Goal: Task Accomplishment & Management: Complete application form

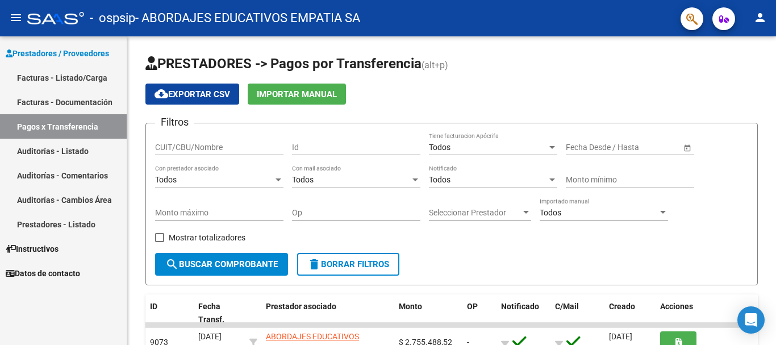
click at [107, 72] on link "Facturas - Listado/Carga" at bounding box center [63, 77] width 127 height 24
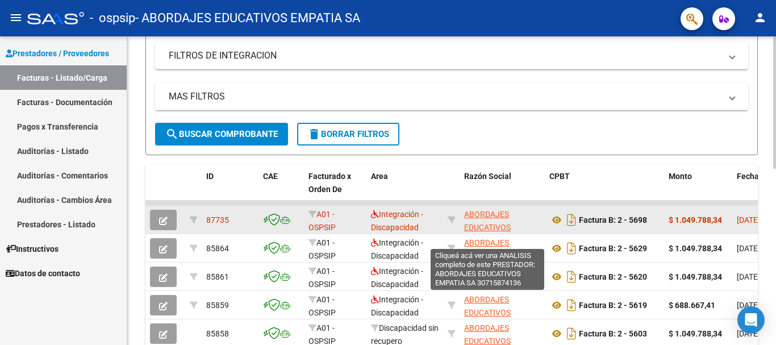
scroll to position [28, 0]
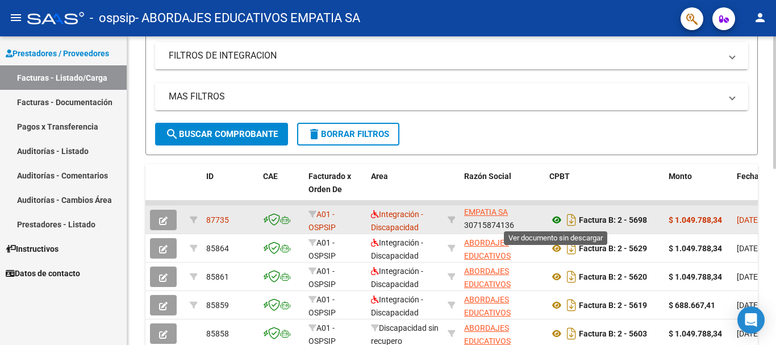
click at [552, 220] on icon at bounding box center [557, 220] width 15 height 14
click at [168, 222] on button "button" at bounding box center [163, 220] width 27 height 20
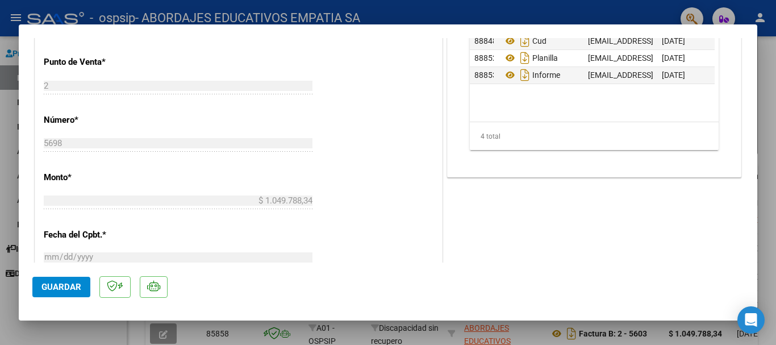
scroll to position [417, 0]
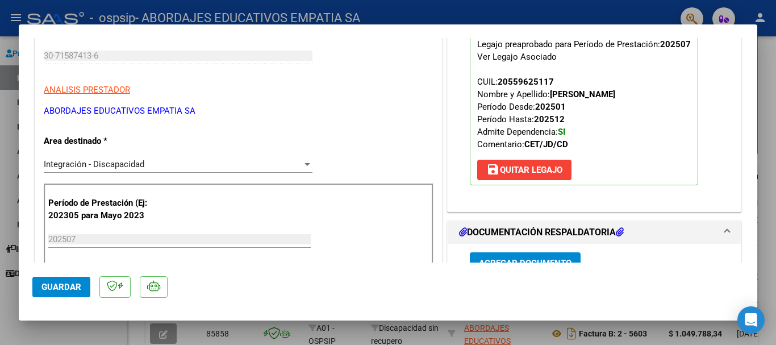
click at [703, 20] on div at bounding box center [388, 172] width 776 height 345
type input "$ 0,00"
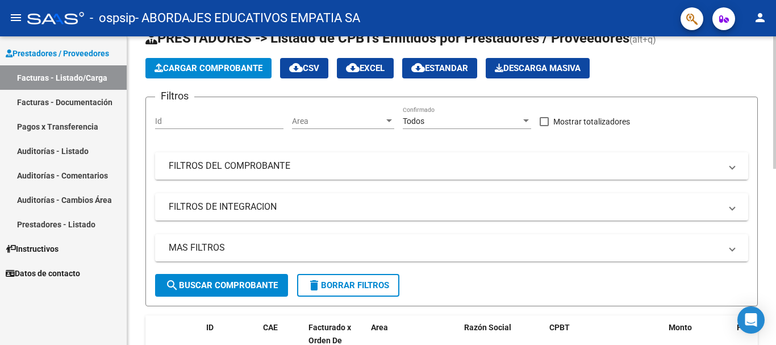
scroll to position [0, 0]
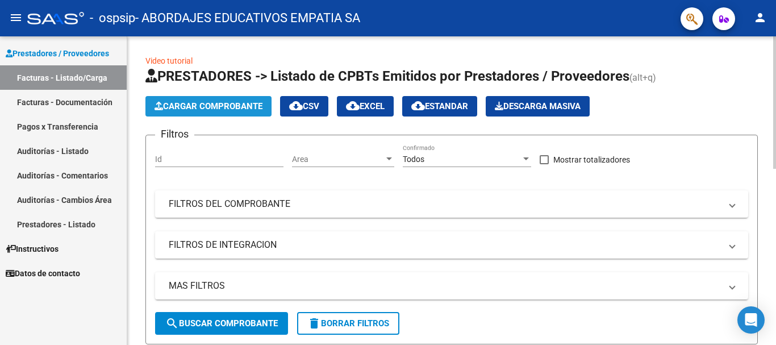
click at [232, 106] on span "Cargar Comprobante" at bounding box center [209, 106] width 108 height 10
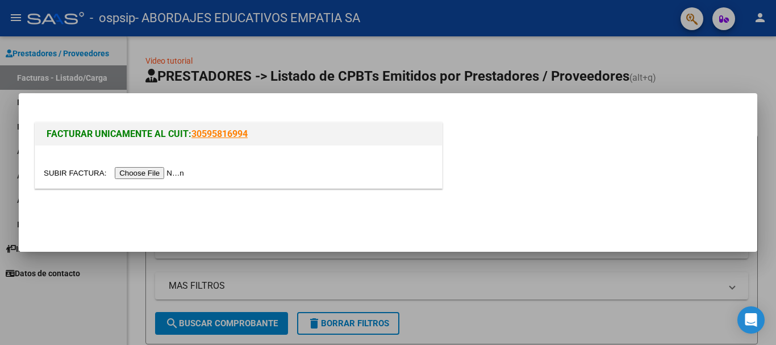
click at [175, 169] on input "file" at bounding box center [116, 173] width 144 height 12
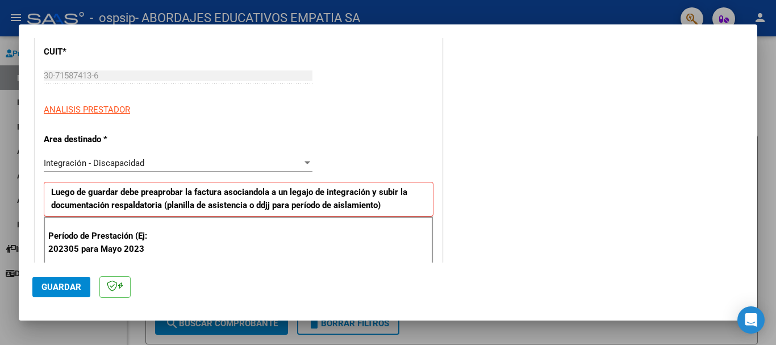
scroll to position [227, 0]
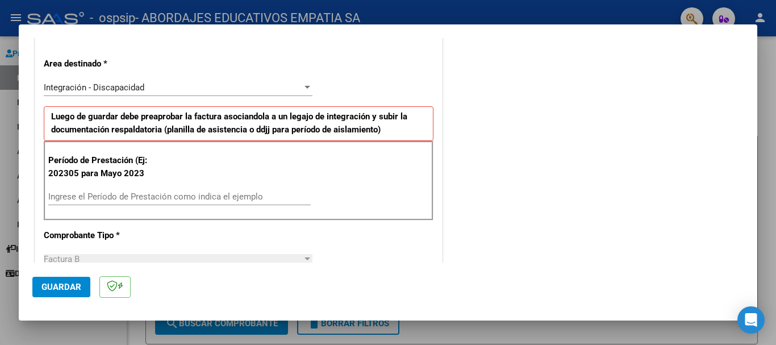
click at [151, 192] on input "Ingrese el Período de Prestación como indica el ejemplo" at bounding box center [179, 197] width 263 height 10
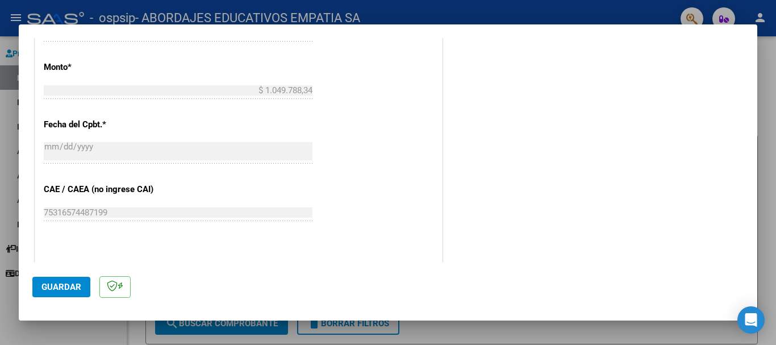
scroll to position [754, 0]
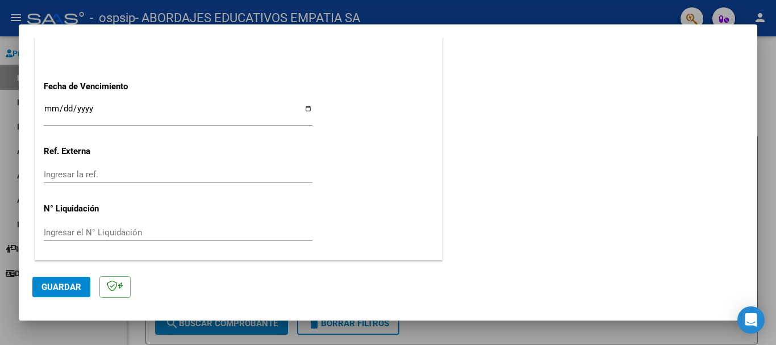
type input "202507"
click at [113, 169] on div "Ingresar la ref." at bounding box center [178, 174] width 269 height 17
click at [85, 107] on input "Ingresar la fecha" at bounding box center [178, 113] width 269 height 18
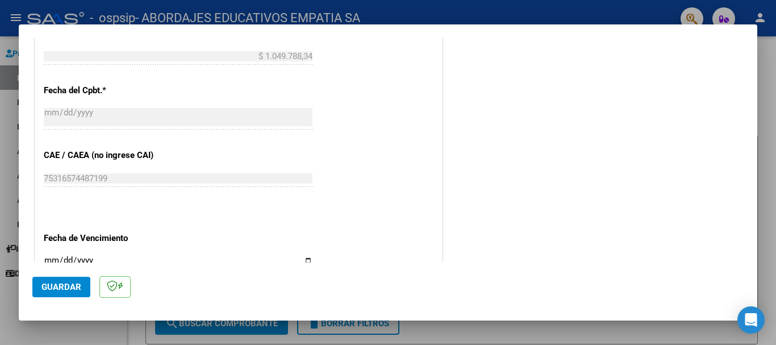
scroll to position [679, 0]
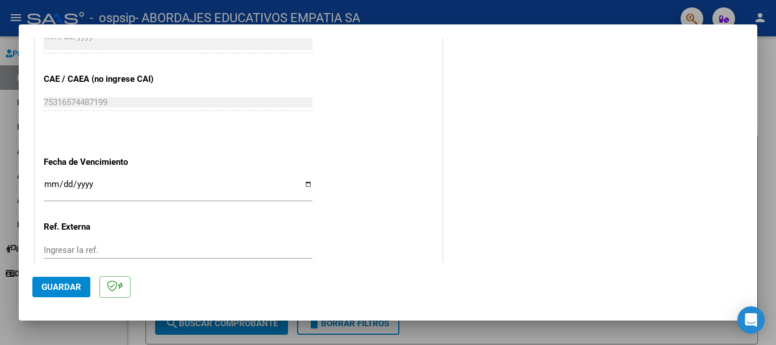
click at [311, 190] on app-form-text-field "Fecha de Vencimiento Ingresar la fecha" at bounding box center [183, 177] width 278 height 41
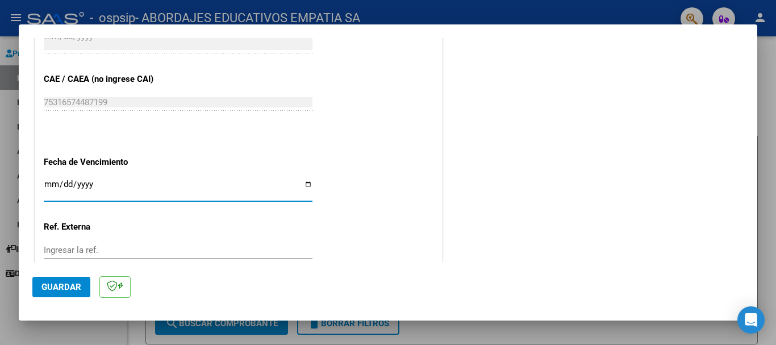
click at [304, 185] on input "Ingresar la fecha" at bounding box center [178, 189] width 269 height 18
type input "[DATE]"
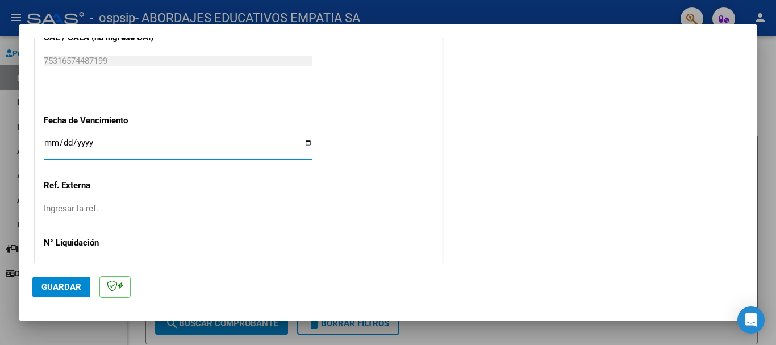
scroll to position [754, 0]
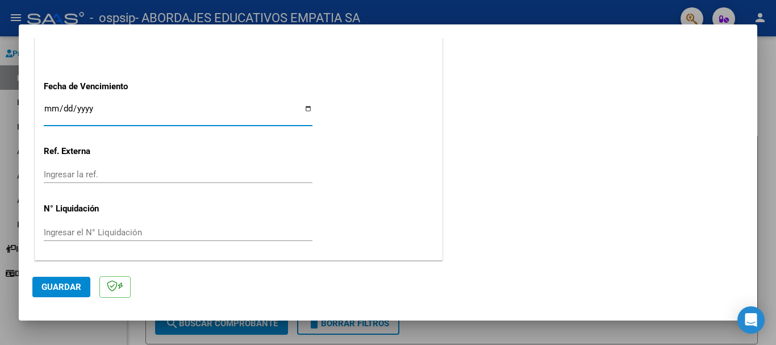
click at [54, 282] on span "Guardar" at bounding box center [61, 287] width 40 height 10
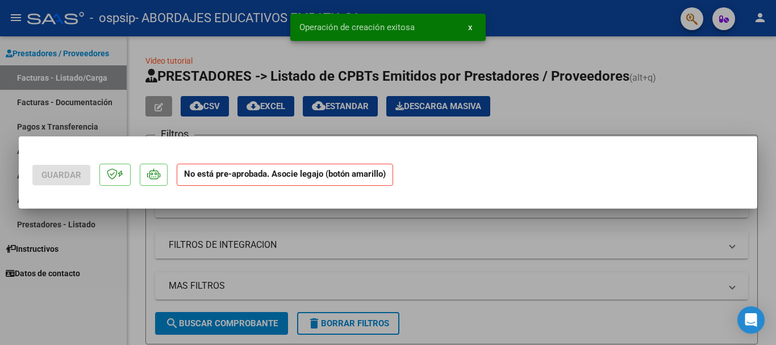
scroll to position [0, 0]
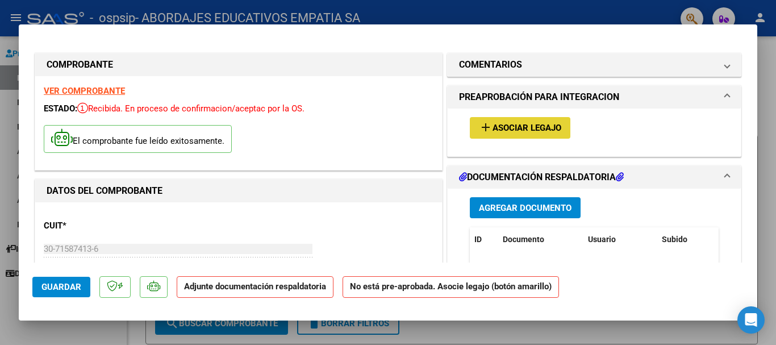
click at [480, 126] on mat-icon "add" at bounding box center [486, 127] width 14 height 14
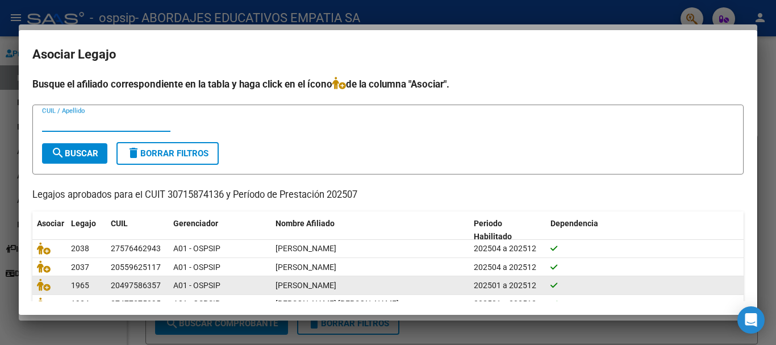
scroll to position [56, 0]
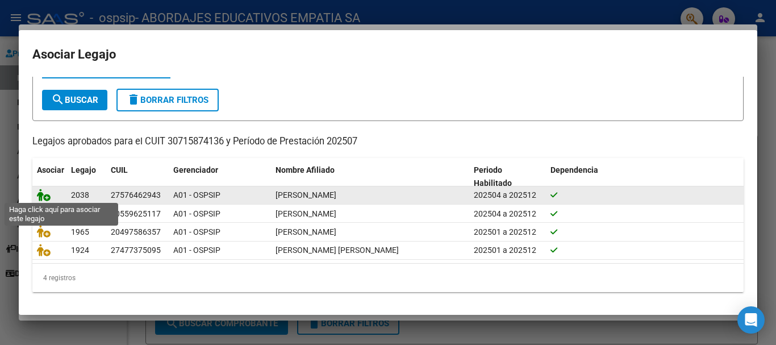
click at [38, 190] on icon at bounding box center [44, 195] width 14 height 13
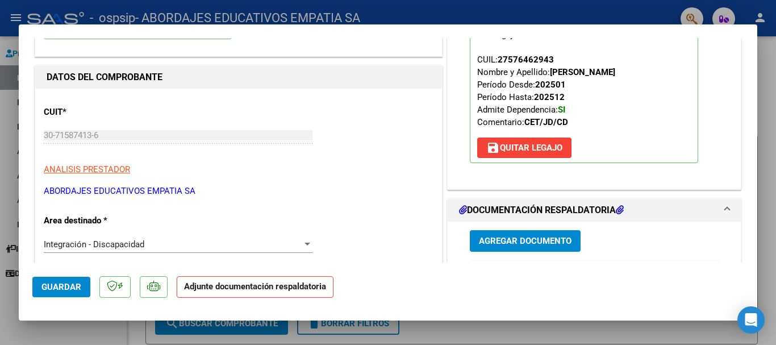
scroll to position [189, 0]
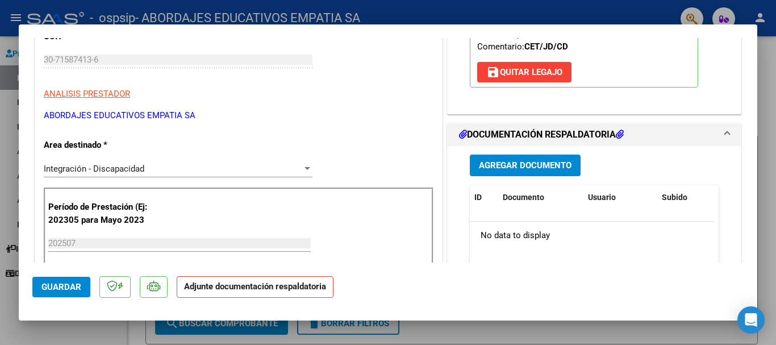
click at [526, 164] on span "Agregar Documento" at bounding box center [525, 166] width 93 height 10
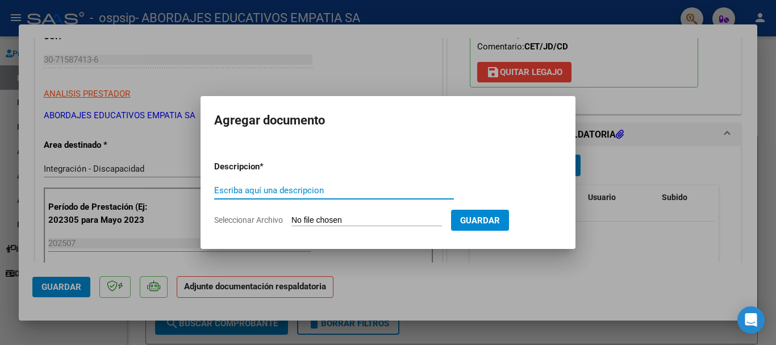
click at [296, 189] on input "Escriba aquí una descripcion" at bounding box center [334, 190] width 240 height 10
click at [340, 192] on input "Escriba aquí una descripcion" at bounding box center [334, 190] width 240 height 10
type input "a"
type input "AUTORIZACION [PERSON_NAME] L 2025"
click at [348, 221] on input "Seleccionar Archivo" at bounding box center [367, 220] width 151 height 11
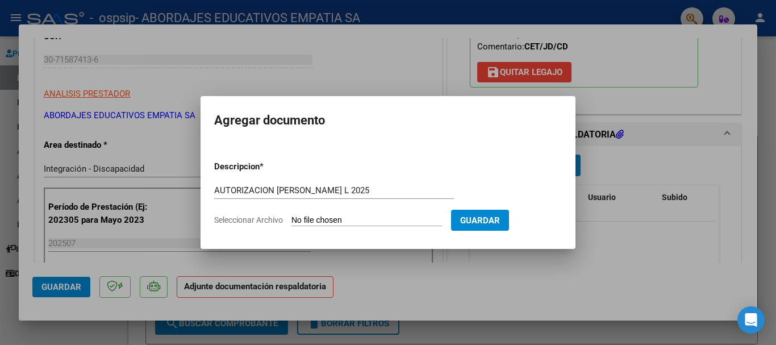
type input "C:\fakepath\[PERSON_NAME] CET AUTORIZACION 2025 SEGUN RESOLUCION 360 22_firmado…"
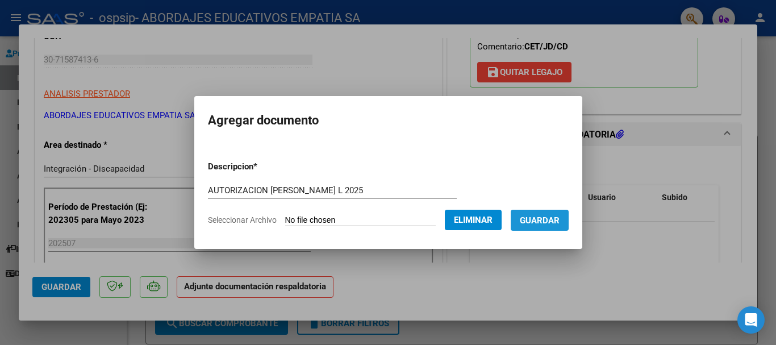
click at [547, 222] on span "Guardar" at bounding box center [540, 220] width 40 height 10
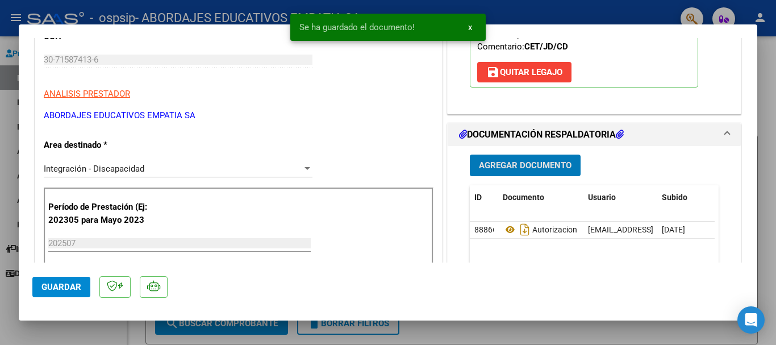
click at [508, 172] on button "Agregar Documento" at bounding box center [525, 165] width 111 height 21
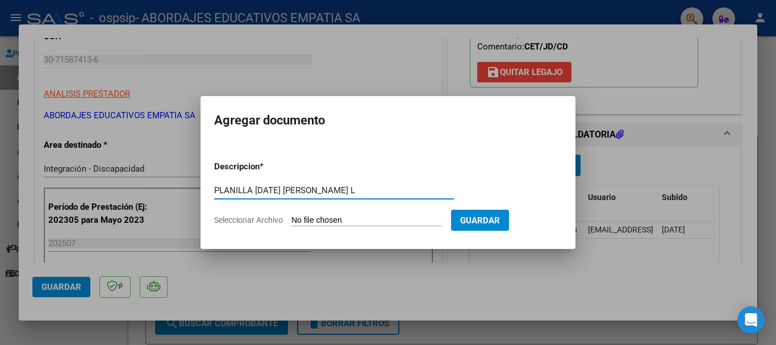
type input "PLANILLA [DATE] [PERSON_NAME] L"
click at [385, 219] on input "Seleccionar Archivo" at bounding box center [367, 220] width 151 height 11
type input "C:\fakepath\PLANILLA DE ASISTENCIA-30715874136_06_0002_00005695.pdf"
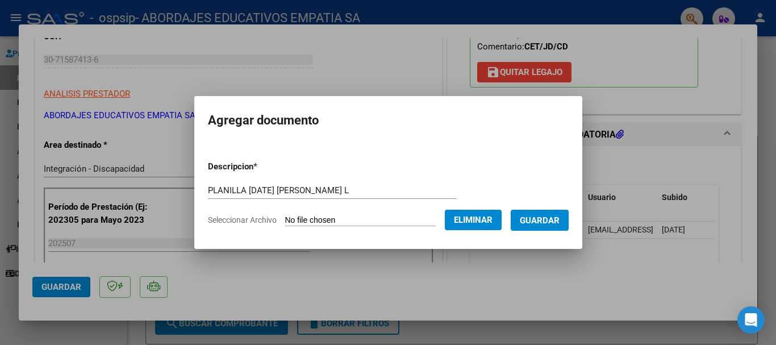
click at [550, 220] on span "Guardar" at bounding box center [540, 220] width 40 height 10
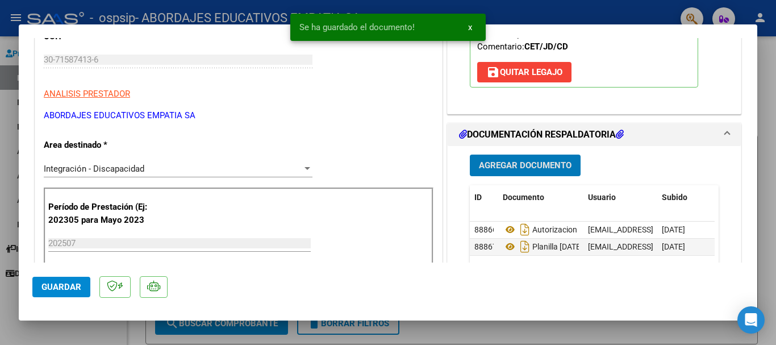
scroll to position [38, 0]
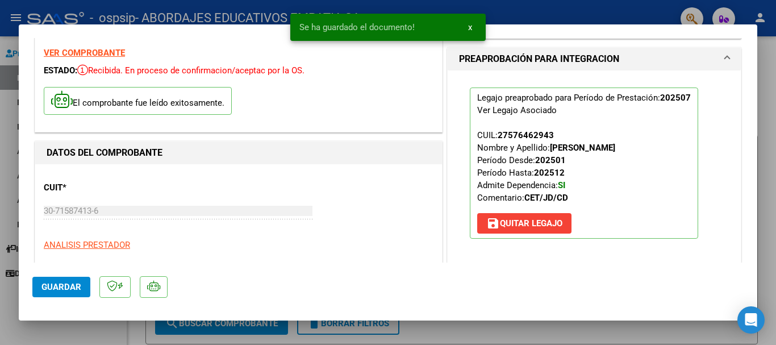
click at [72, 287] on span "Guardar" at bounding box center [61, 287] width 40 height 10
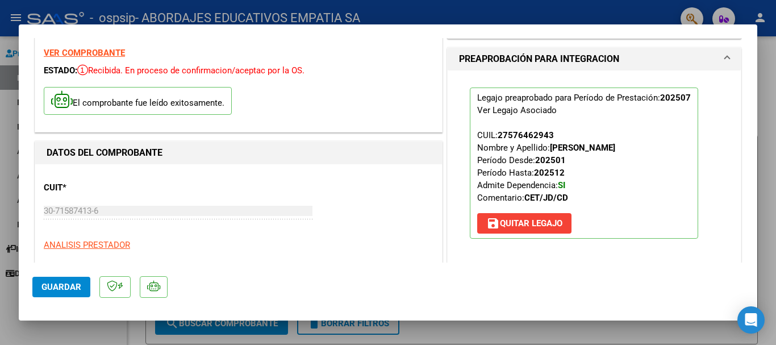
scroll to position [0, 0]
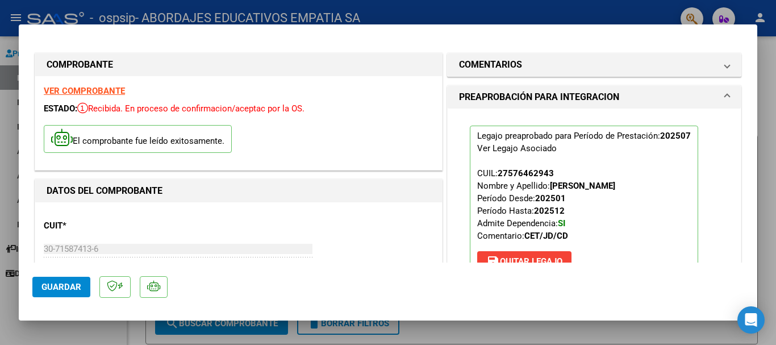
drag, startPoint x: 344, startPoint y: 328, endPoint x: 267, endPoint y: 0, distance: 336.9
click at [344, 328] on div at bounding box center [388, 172] width 776 height 345
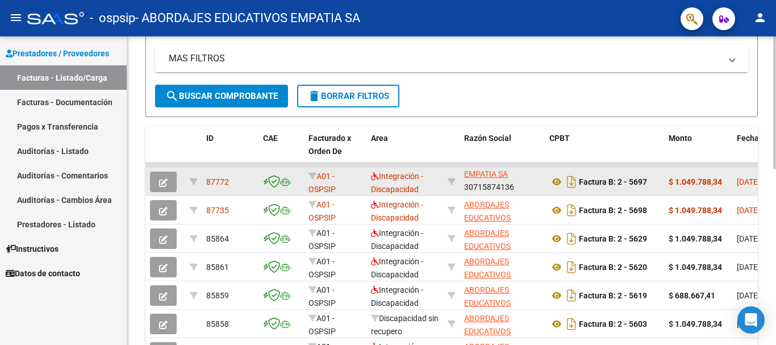
scroll to position [38, 0]
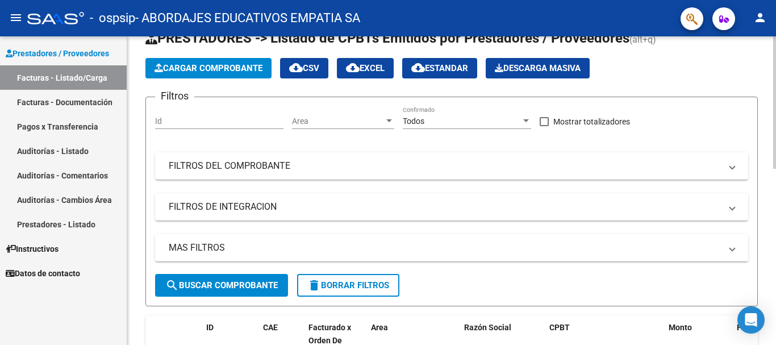
click at [210, 67] on span "Cargar Comprobante" at bounding box center [209, 68] width 108 height 10
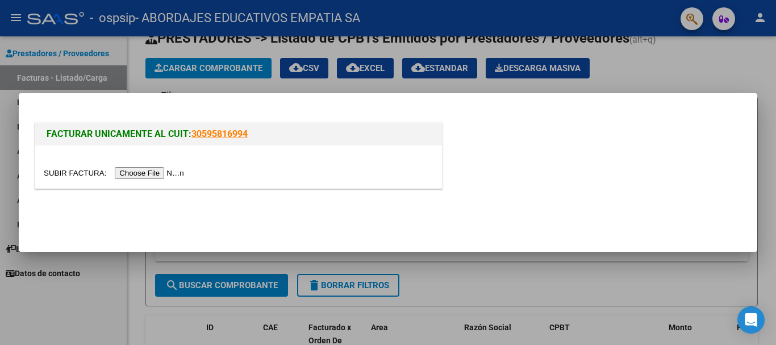
click at [173, 169] on input "file" at bounding box center [116, 173] width 144 height 12
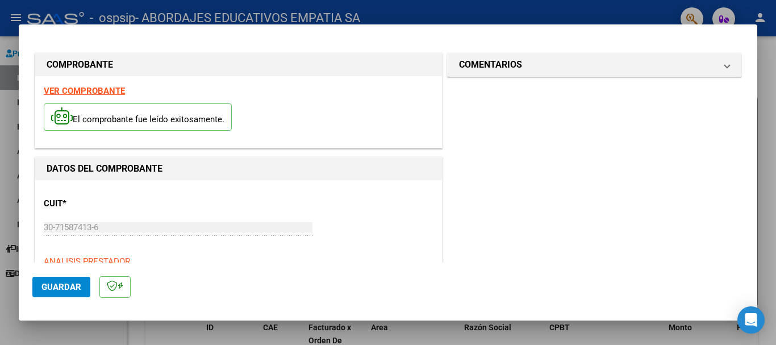
scroll to position [227, 0]
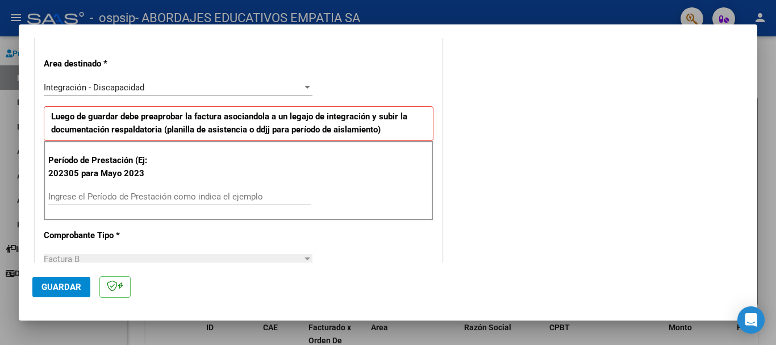
click at [154, 193] on input "Ingrese el Período de Prestación como indica el ejemplo" at bounding box center [179, 197] width 263 height 10
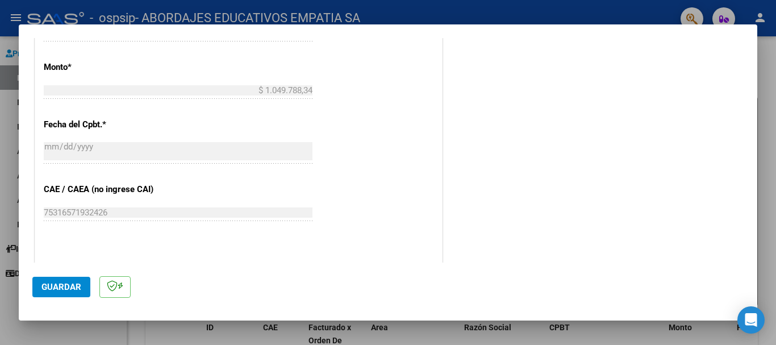
scroll to position [720, 0]
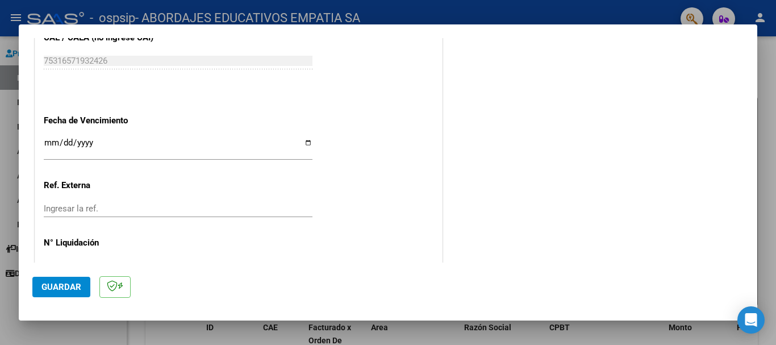
type input "202507"
click at [48, 140] on input "Ingresar la fecha" at bounding box center [178, 147] width 269 height 18
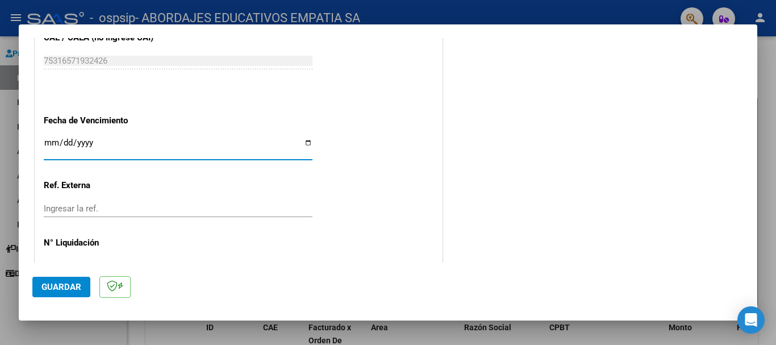
click at [51, 147] on input "Ingresar la fecha" at bounding box center [178, 147] width 269 height 18
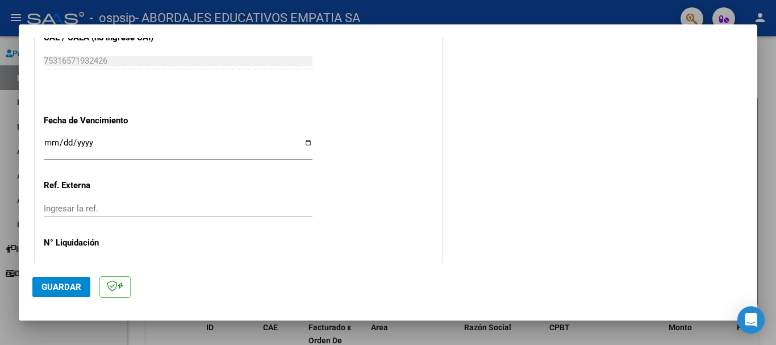
click at [301, 143] on input "Ingresar la fecha" at bounding box center [178, 147] width 269 height 18
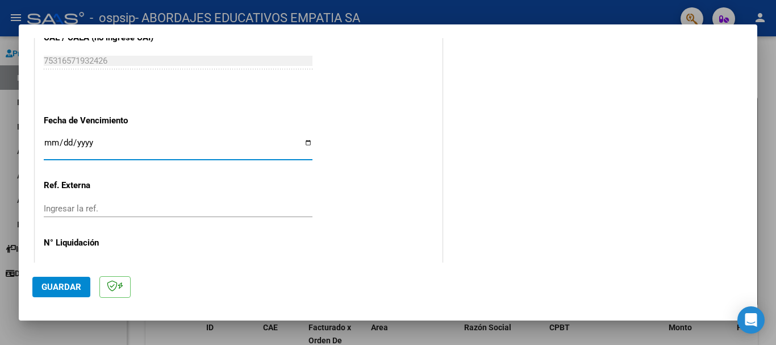
drag, startPoint x: 302, startPoint y: 146, endPoint x: 280, endPoint y: 158, distance: 25.7
click at [300, 146] on input "[DATE]" at bounding box center [178, 147] width 269 height 18
click at [308, 143] on input "[DATE]" at bounding box center [178, 147] width 269 height 18
type input "[DATE]"
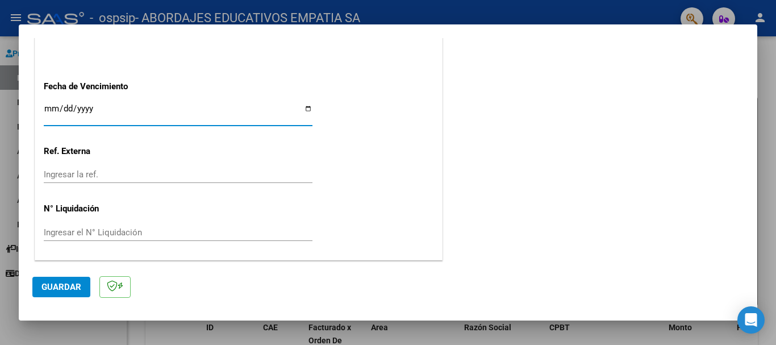
click at [64, 287] on span "Guardar" at bounding box center [61, 287] width 40 height 10
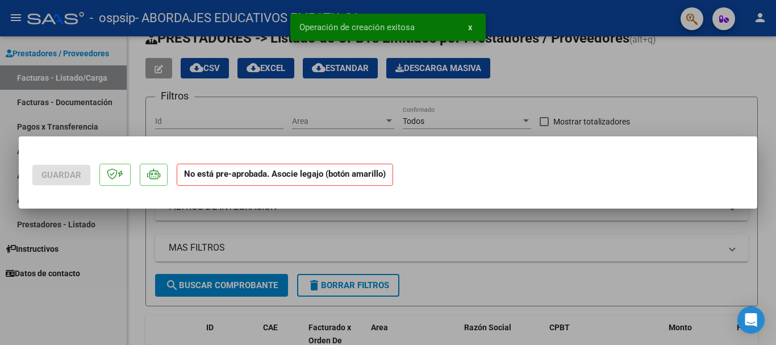
scroll to position [0, 0]
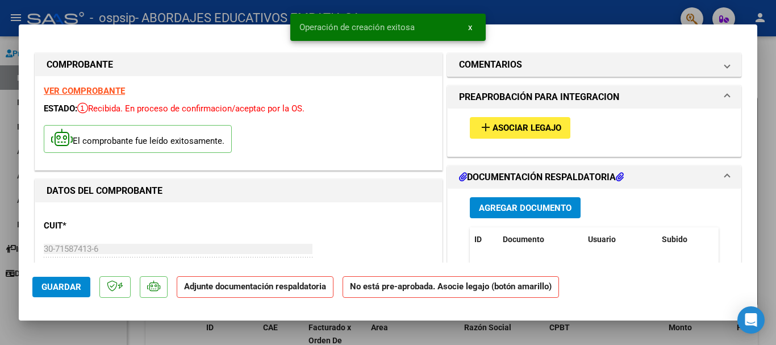
click at [534, 122] on span "add Asociar Legajo" at bounding box center [520, 127] width 82 height 10
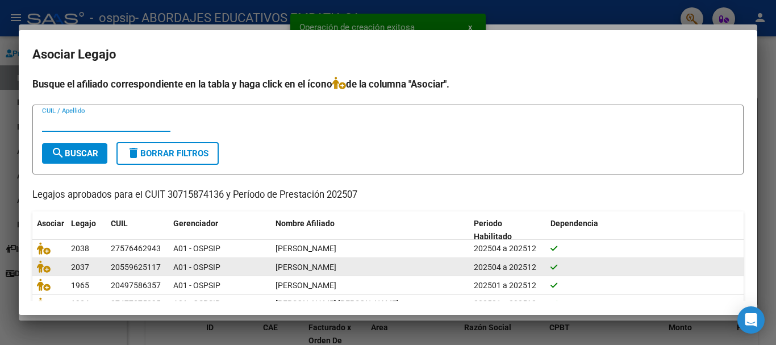
scroll to position [56, 0]
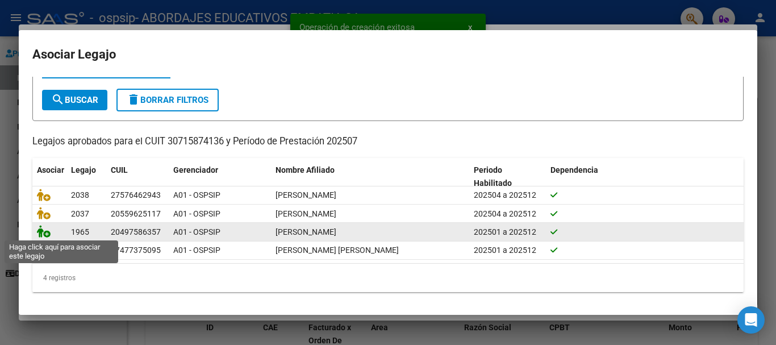
click at [42, 232] on icon at bounding box center [44, 231] width 14 height 13
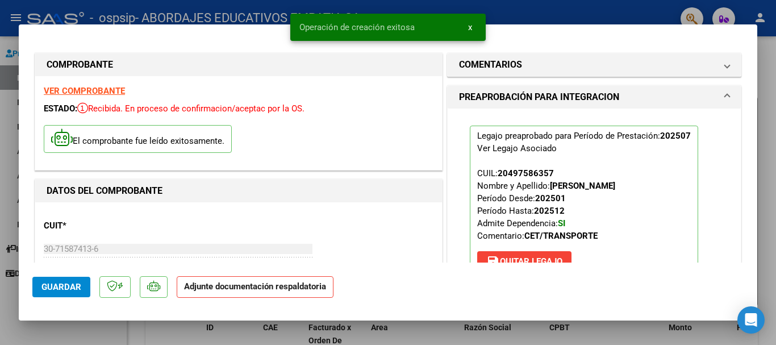
scroll to position [189, 0]
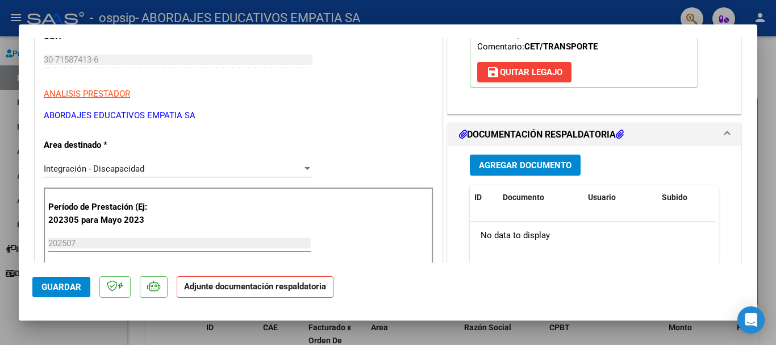
click at [535, 151] on div "Agregar Documento ID Documento Usuario Subido Acción No data to display 0 total…" at bounding box center [594, 259] width 266 height 227
click at [543, 161] on span "Agregar Documento" at bounding box center [525, 166] width 93 height 10
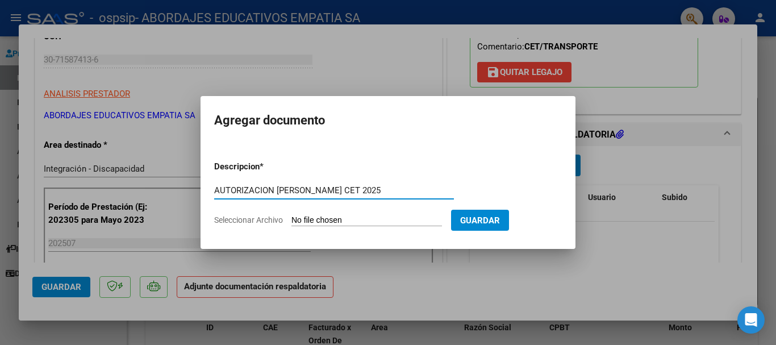
type input "AUTORIZACION [PERSON_NAME] CET 2025"
click at [339, 217] on input "Seleccionar Archivo" at bounding box center [367, 220] width 151 height 11
type input "C:\fakepath\[PERSON_NAME] CET AUTORIZACION 2025 SEGUN RESOLUCION 360 22 _firmad…"
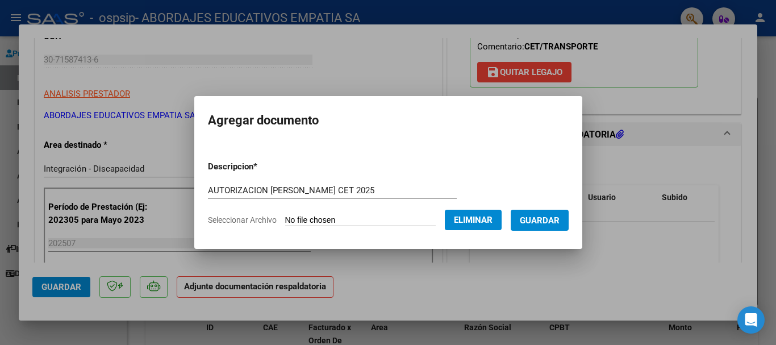
click at [560, 223] on span "Guardar" at bounding box center [540, 220] width 40 height 10
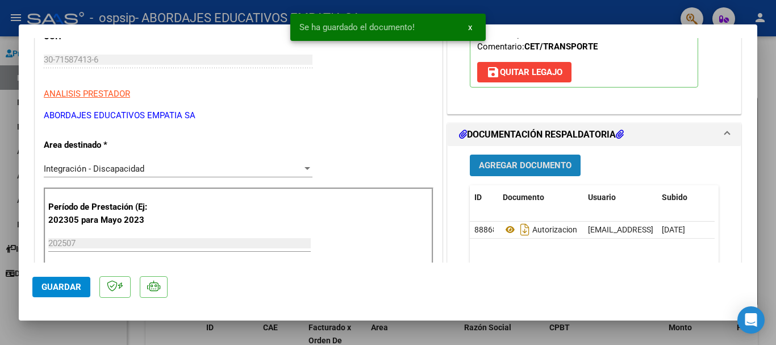
click at [528, 155] on button "Agregar Documento" at bounding box center [525, 165] width 111 height 21
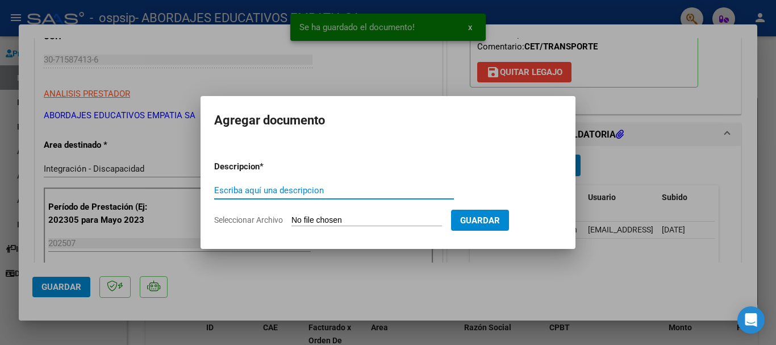
click at [319, 189] on input "Escriba aquí una descripcion" at bounding box center [334, 190] width 240 height 10
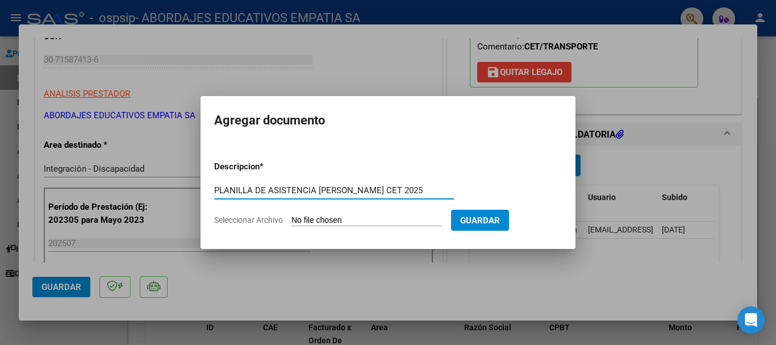
click at [367, 186] on input "PLANILLA DE ASISTENCIA [PERSON_NAME] CET 2025" at bounding box center [334, 190] width 240 height 10
type input "PLANILLA DE ASISTENCIA [PERSON_NAME] CET [DATE]"
click at [347, 217] on input "Seleccionar Archivo" at bounding box center [367, 220] width 151 height 11
type input "C:\fakepath\PLANILLA DE ASISTENCIA_30715874136_06_0002_00005682.pdf"
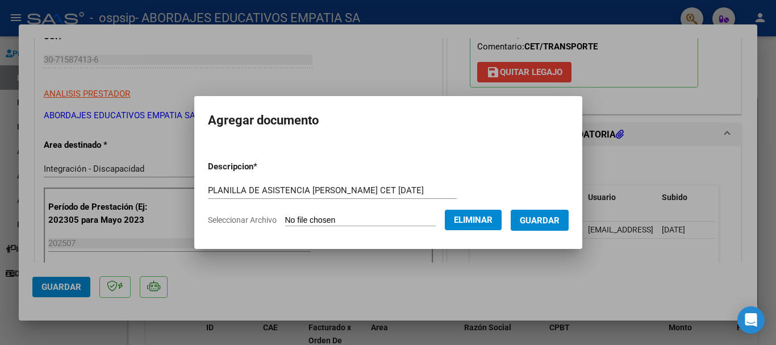
click at [546, 222] on span "Guardar" at bounding box center [540, 220] width 40 height 10
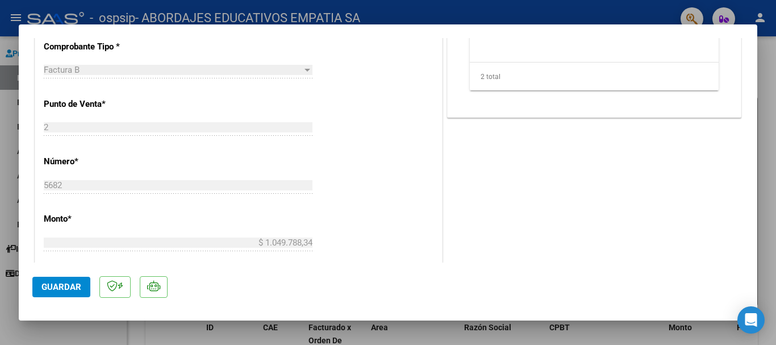
scroll to position [341, 0]
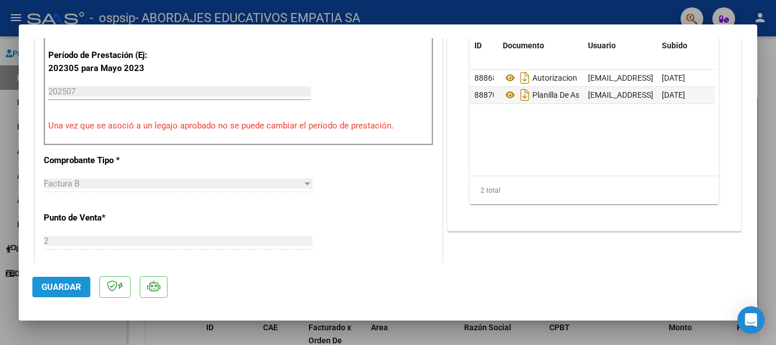
click at [57, 290] on span "Guardar" at bounding box center [61, 287] width 40 height 10
click at [72, 283] on span "Guardar" at bounding box center [61, 287] width 40 height 10
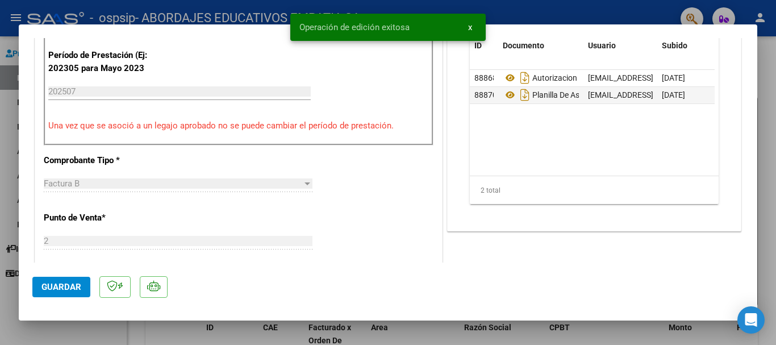
click at [11, 244] on div at bounding box center [388, 172] width 776 height 345
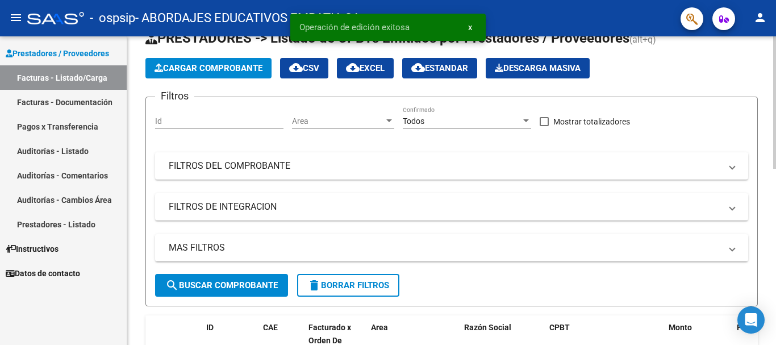
click at [179, 67] on span "Cargar Comprobante" at bounding box center [209, 68] width 108 height 10
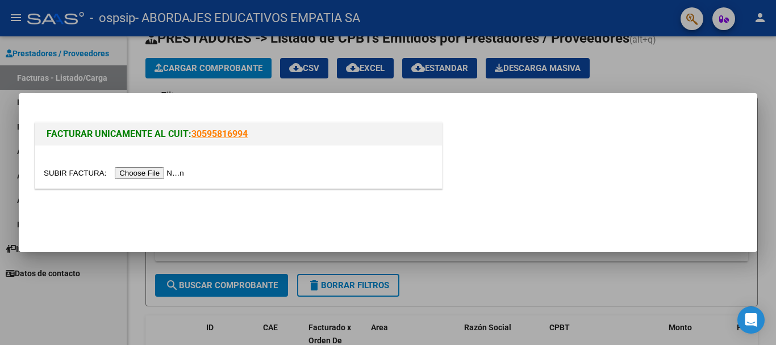
click at [154, 169] on input "file" at bounding box center [116, 173] width 144 height 12
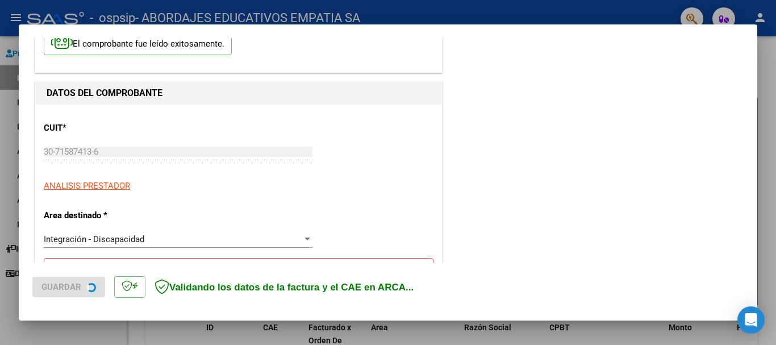
scroll to position [189, 0]
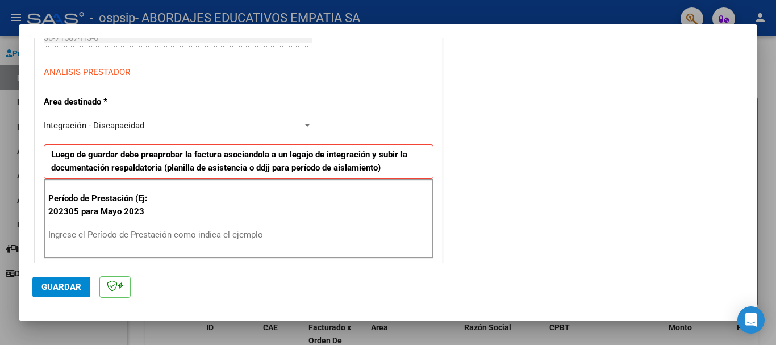
click at [149, 242] on div "Ingrese el Período de Prestación como indica el ejemplo" at bounding box center [179, 234] width 263 height 17
click at [151, 238] on input "Ingrese el Período de Prestación como indica el ejemplo" at bounding box center [179, 235] width 263 height 10
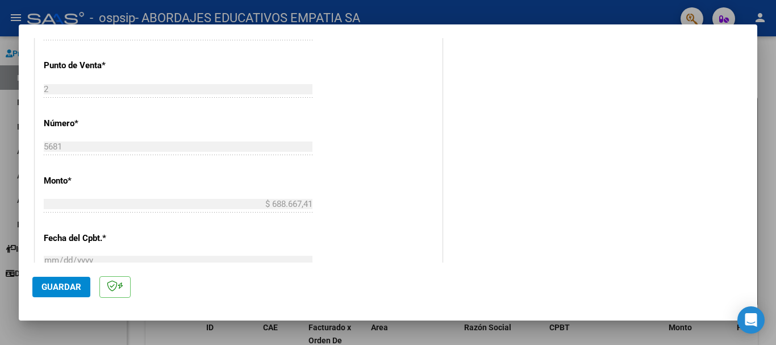
scroll to position [644, 0]
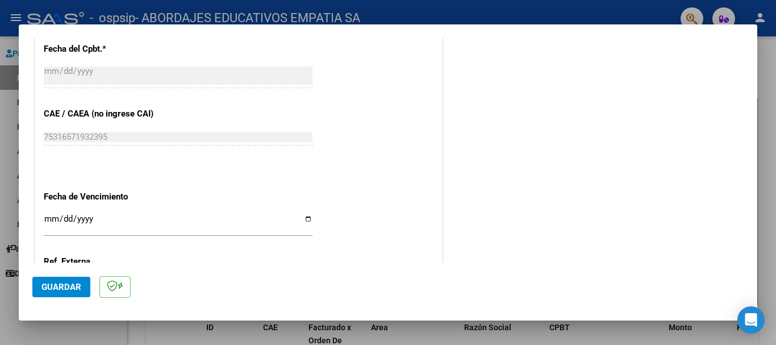
type input "202507"
click at [47, 219] on input "Ingresar la fecha" at bounding box center [178, 223] width 269 height 18
type input "[DATE]"
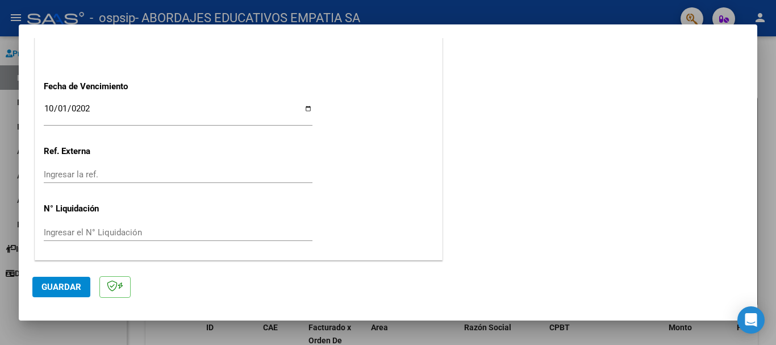
click at [59, 282] on span "Guardar" at bounding box center [61, 287] width 40 height 10
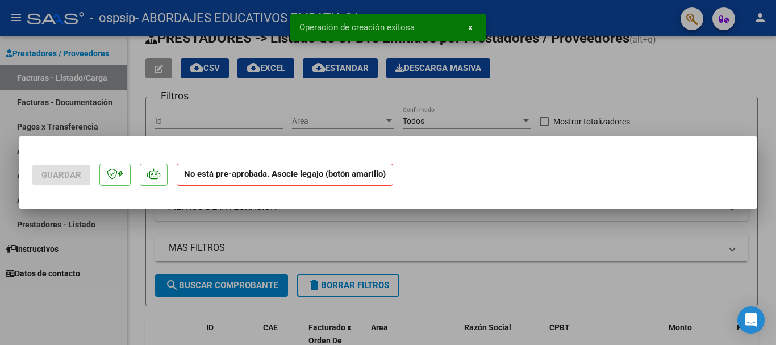
scroll to position [0, 0]
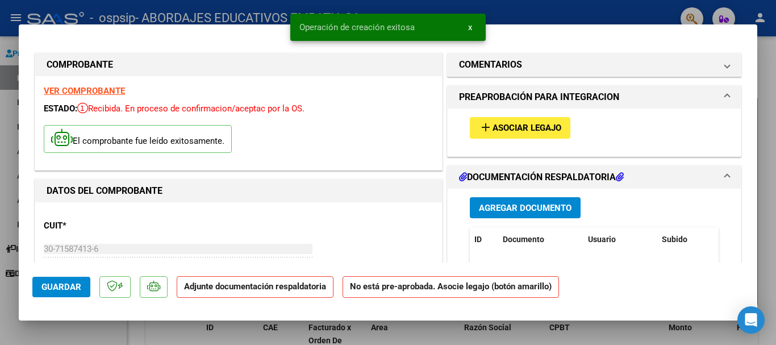
click at [550, 130] on span "Asociar Legajo" at bounding box center [527, 128] width 69 height 10
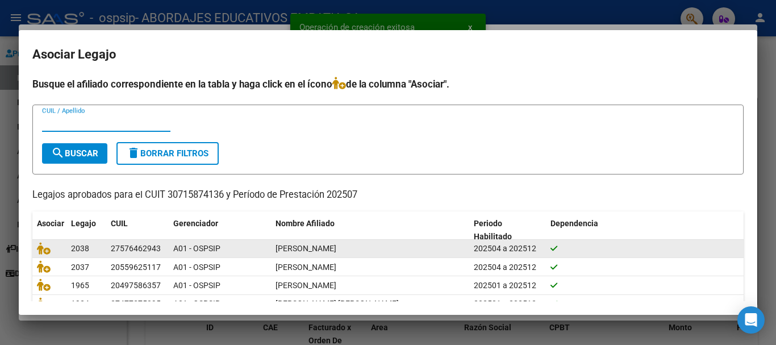
scroll to position [56, 0]
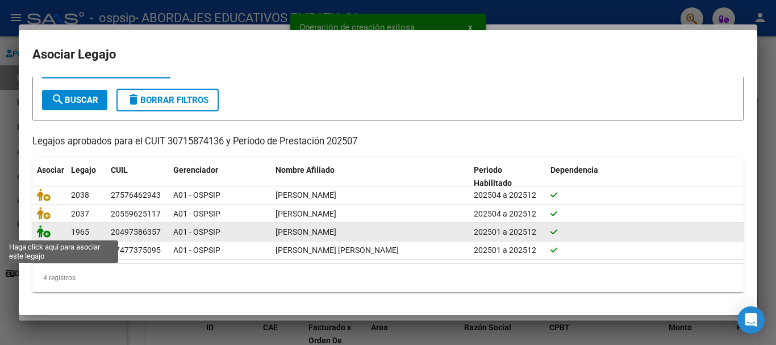
click at [44, 234] on icon at bounding box center [44, 231] width 14 height 13
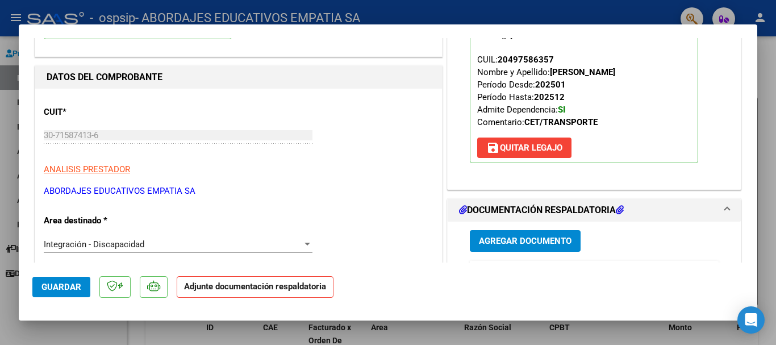
scroll to position [189, 0]
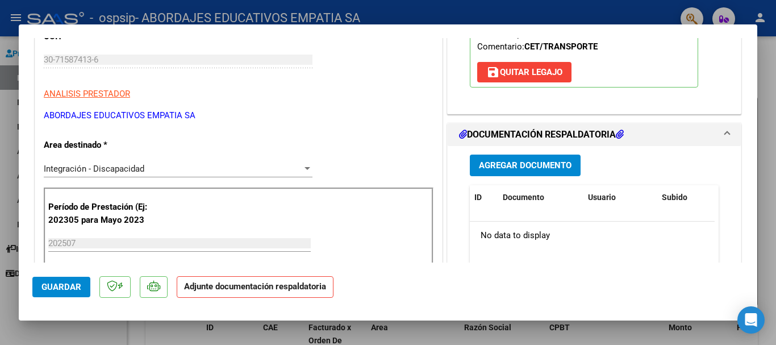
click at [521, 169] on span "Agregar Documento" at bounding box center [525, 166] width 93 height 10
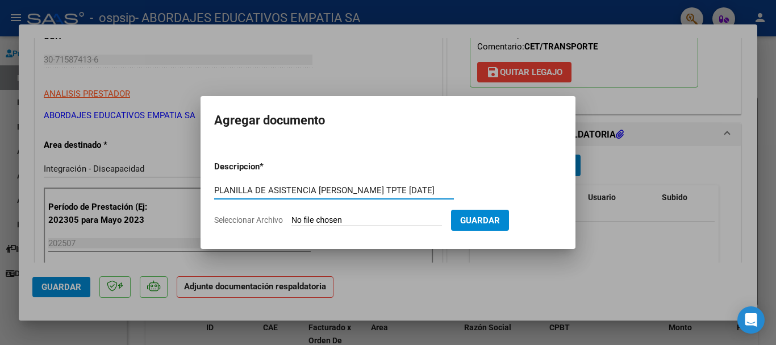
type input "PLANILLA DE ASISTENCIA [PERSON_NAME] TPTE [DATE]"
click at [384, 218] on input "Seleccionar Archivo" at bounding box center [367, 220] width 151 height 11
type input "C:\fakepath\PLANILLA DE ASISTENCIA_30715874136_06_0002_00005681.pdf"
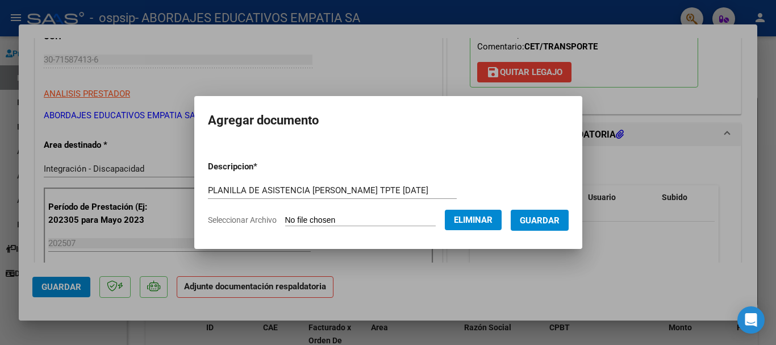
click at [544, 219] on span "Guardar" at bounding box center [540, 220] width 40 height 10
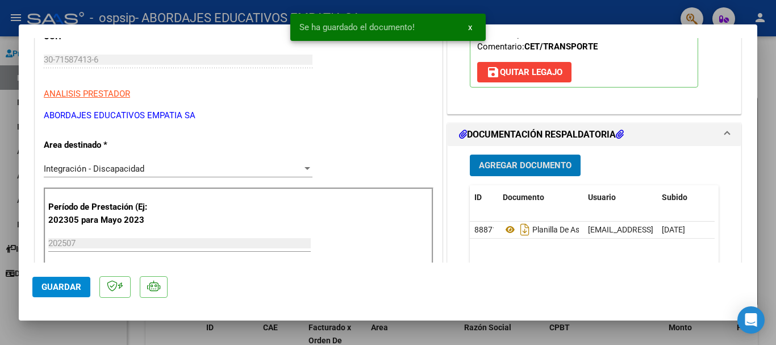
click at [551, 163] on span "Agregar Documento" at bounding box center [525, 166] width 93 height 10
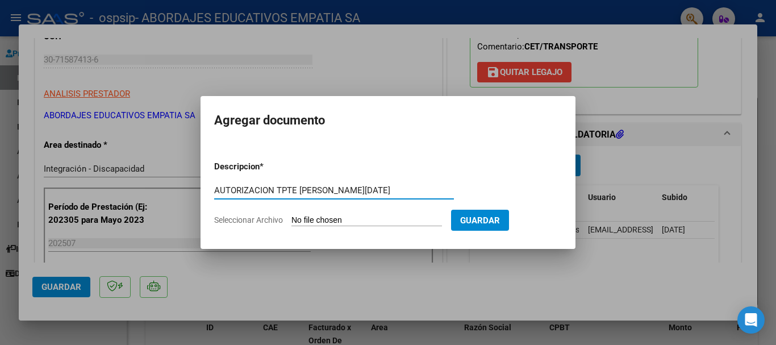
type input "AUTORIZACION TPTE [PERSON_NAME][DATE]"
click at [328, 219] on input "Seleccionar Archivo" at bounding box center [367, 220] width 151 height 11
type input "C:\fakepath\[PERSON_NAME] TRANSPORTE AUTORIZACION 2025 SEGUN RESOLUCION 360 22 …"
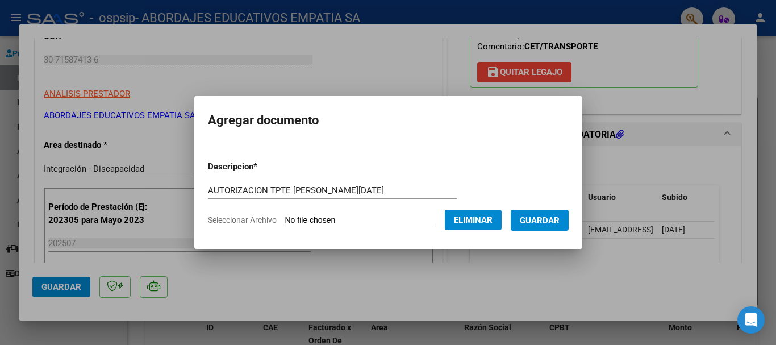
click at [537, 223] on span "Guardar" at bounding box center [540, 220] width 40 height 10
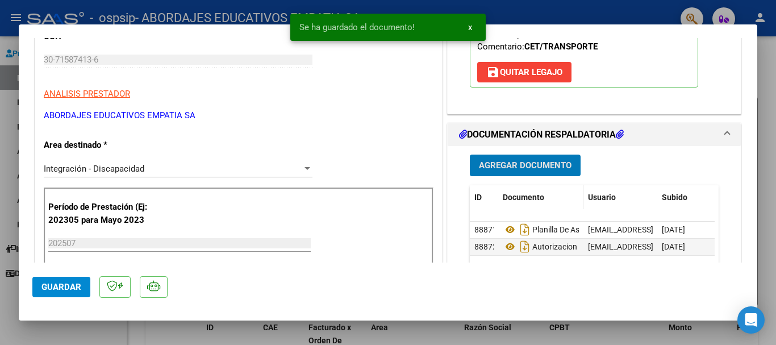
scroll to position [265, 0]
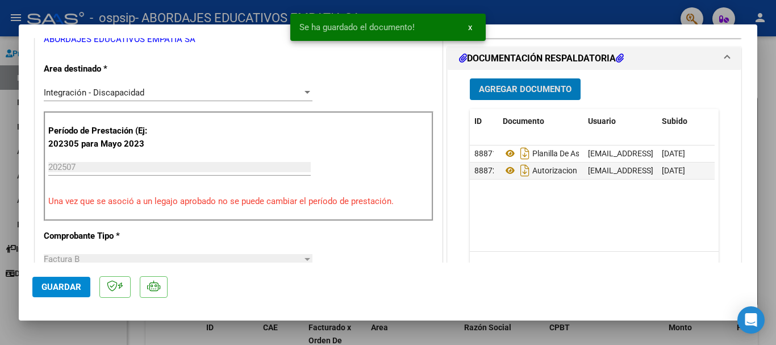
click at [54, 290] on span "Guardar" at bounding box center [61, 287] width 40 height 10
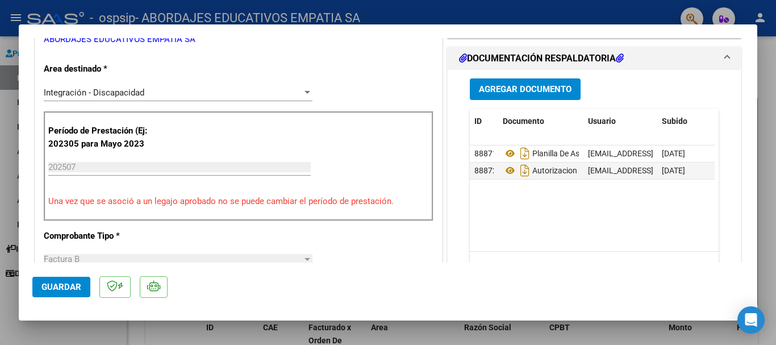
click at [14, 278] on div at bounding box center [388, 172] width 776 height 345
